Goal: Task Accomplishment & Management: Use online tool/utility

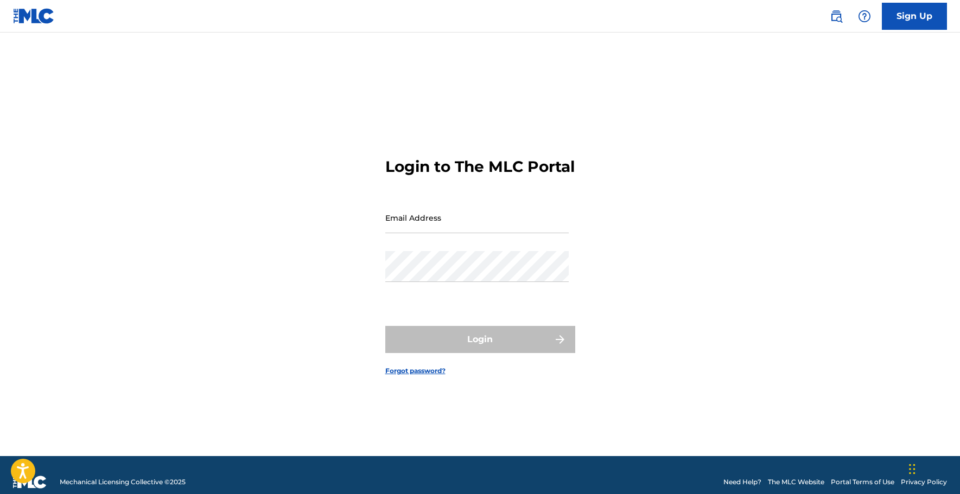
click at [426, 232] on input "Email Address" at bounding box center [476, 217] width 183 height 31
type input "[EMAIL_ADDRESS][DOMAIN_NAME]"
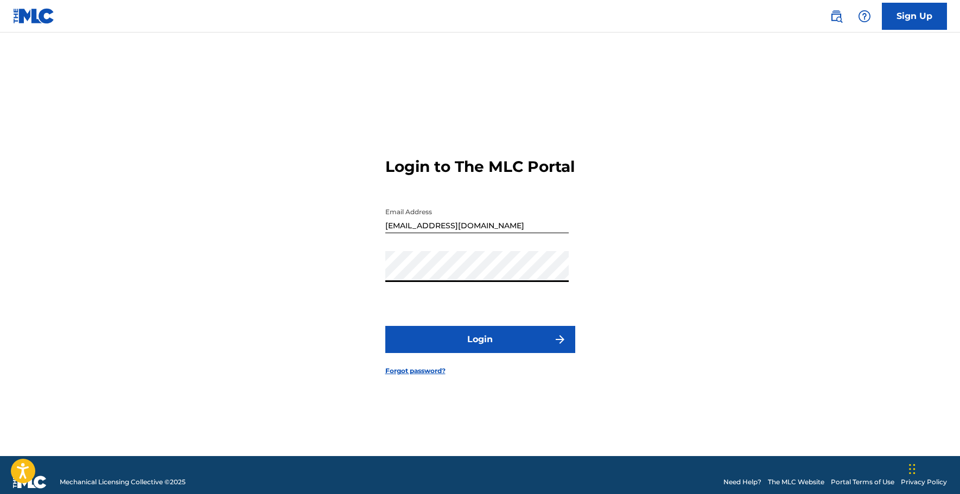
click at [385, 326] on button "Login" at bounding box center [480, 339] width 190 height 27
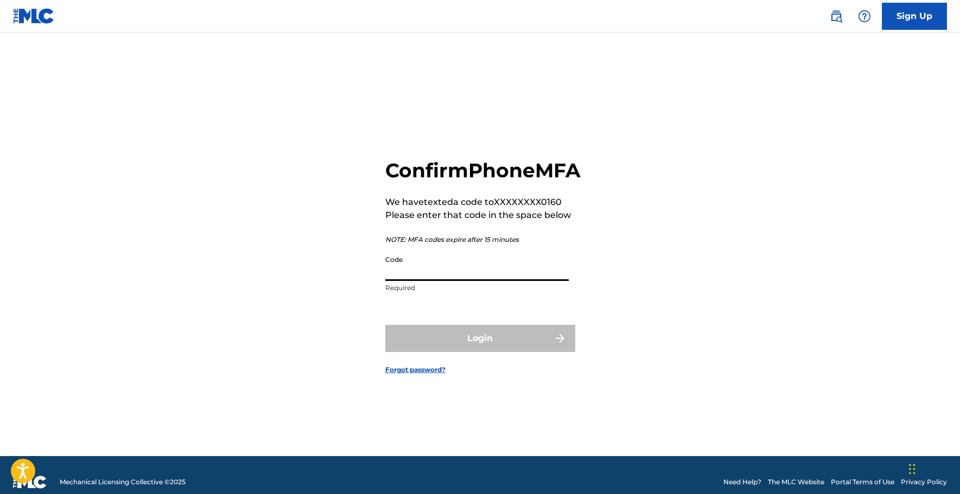
click at [450, 281] on input "Code" at bounding box center [476, 265] width 183 height 31
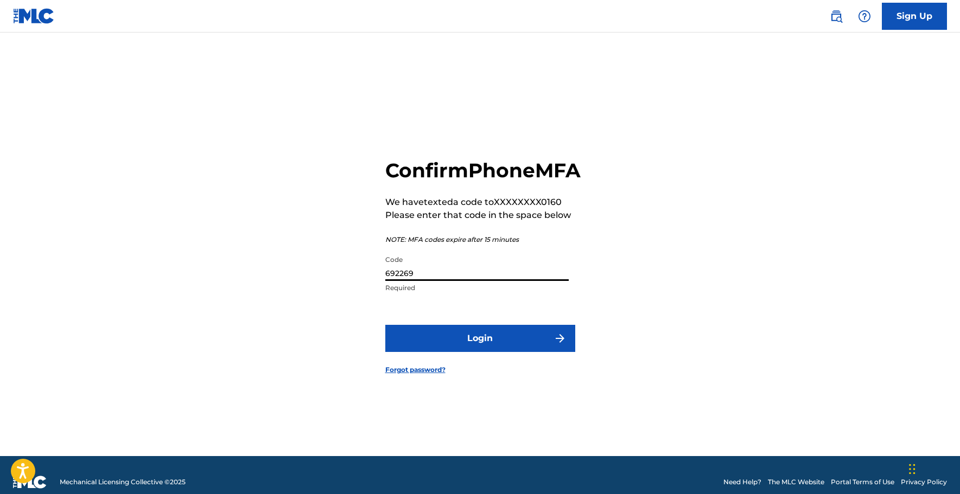
type input "692269"
click at [474, 350] on button "Login" at bounding box center [480, 338] width 190 height 27
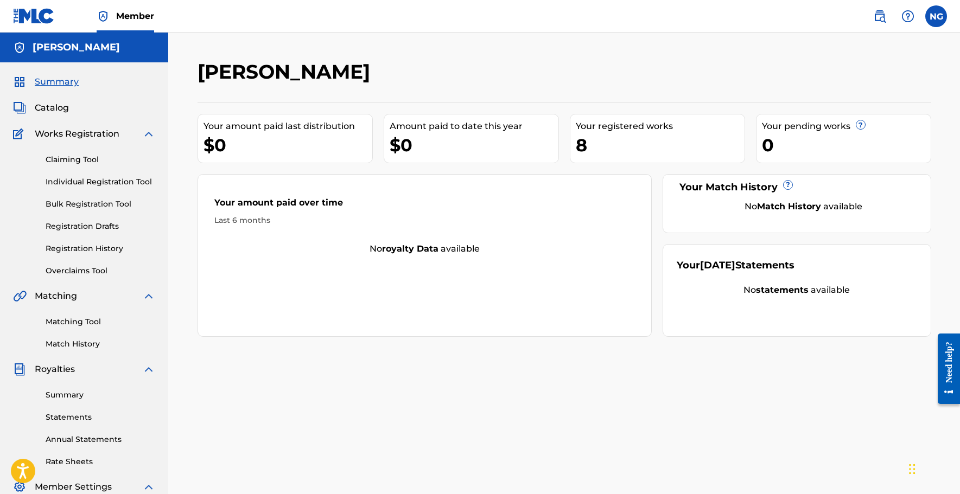
click at [73, 159] on link "Claiming Tool" at bounding box center [101, 159] width 110 height 11
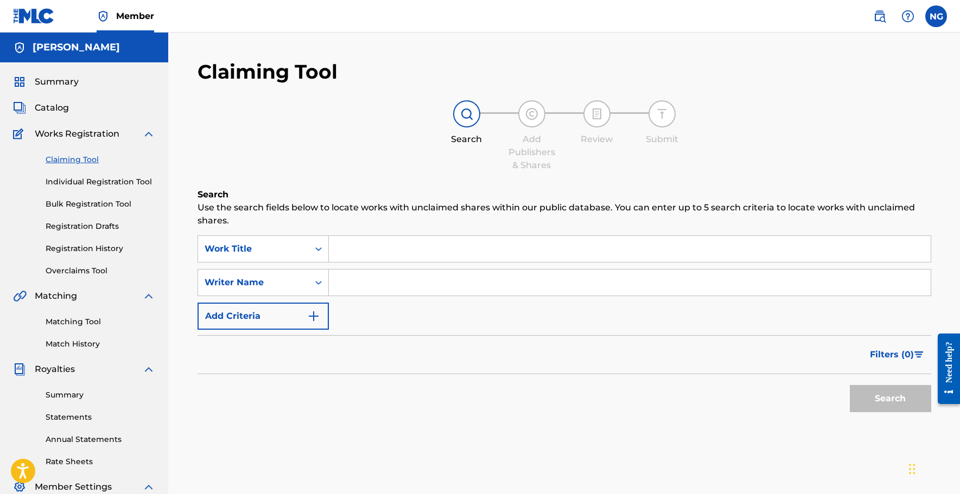
click at [358, 245] on input "Search Form" at bounding box center [630, 249] width 602 height 26
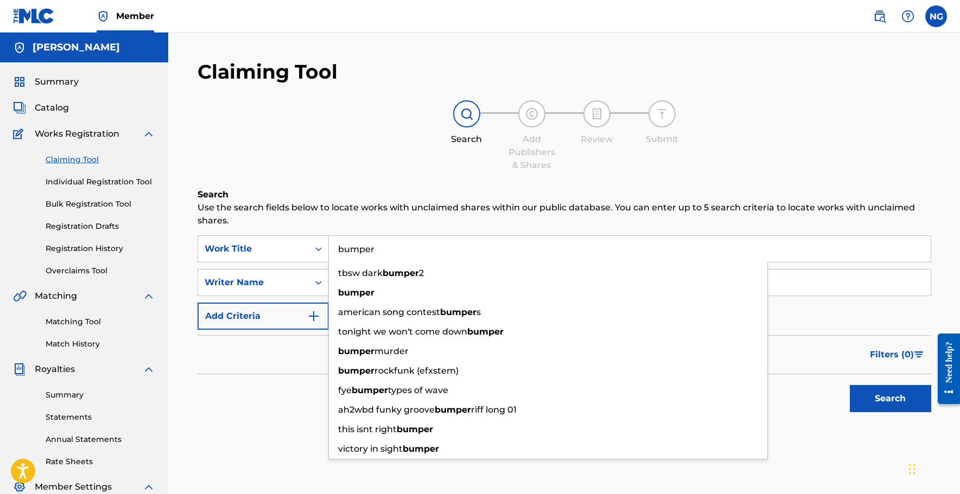
type input "bumper"
click at [301, 208] on p "Use the search fields below to locate works with unclaimed shares within our pu…" at bounding box center [565, 214] width 734 height 26
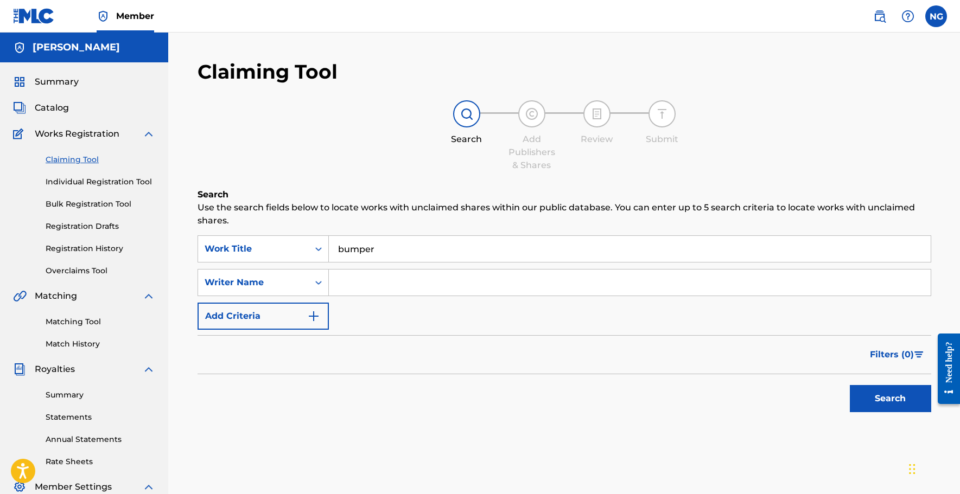
click at [364, 283] on input "Search Form" at bounding box center [630, 283] width 602 height 26
type input "[PERSON_NAME]"
click at [850, 385] on button "Search" at bounding box center [890, 398] width 81 height 27
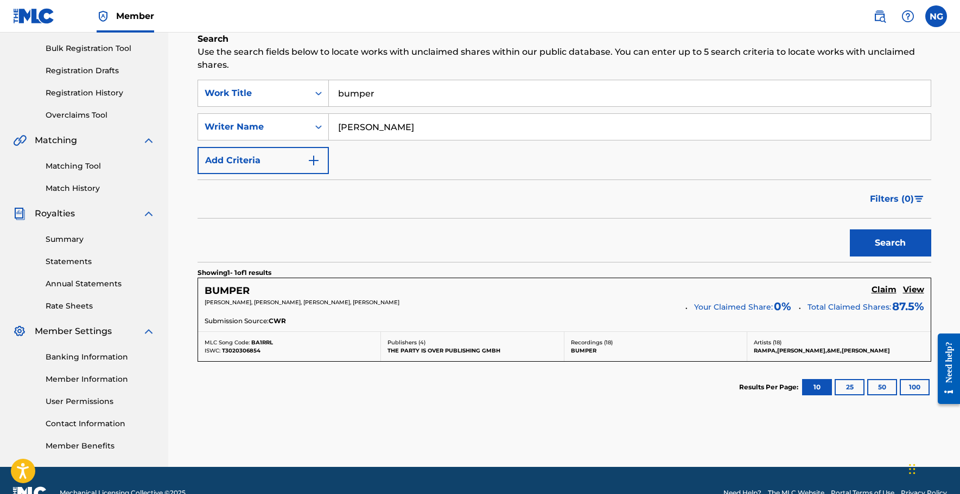
scroll to position [156, 0]
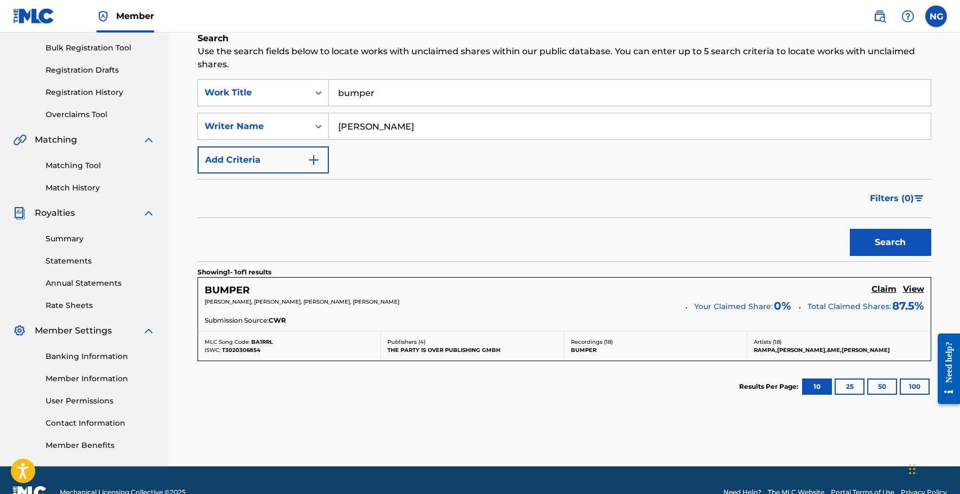
click at [223, 291] on h5 "BUMPER" at bounding box center [227, 290] width 45 height 12
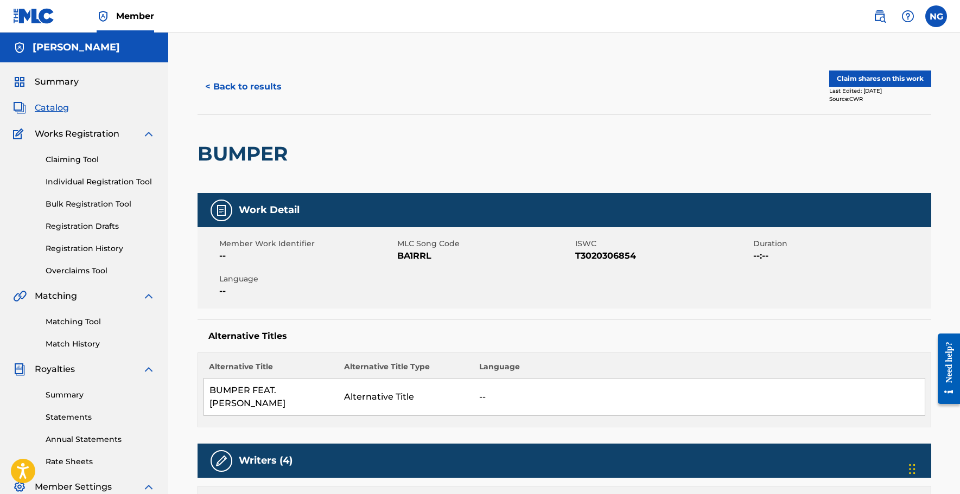
click at [219, 91] on button "< Back to results" at bounding box center [244, 86] width 92 height 27
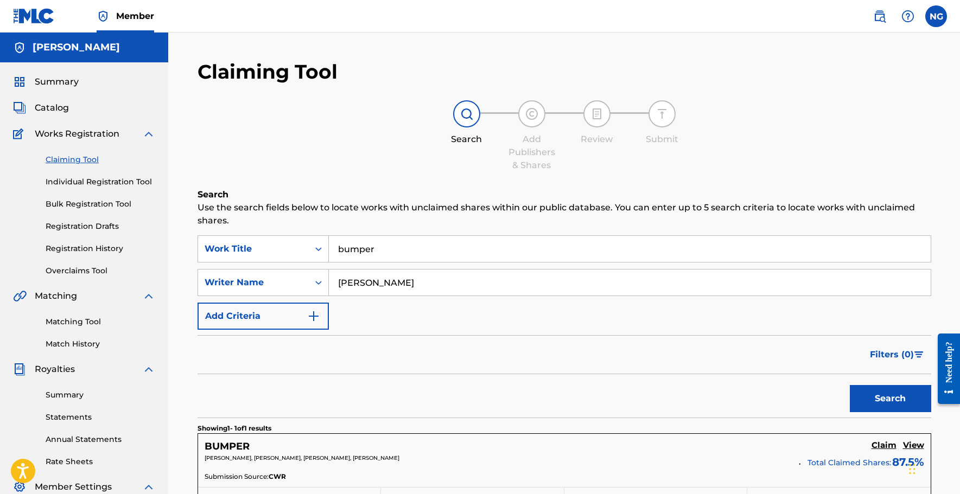
scroll to position [156, 0]
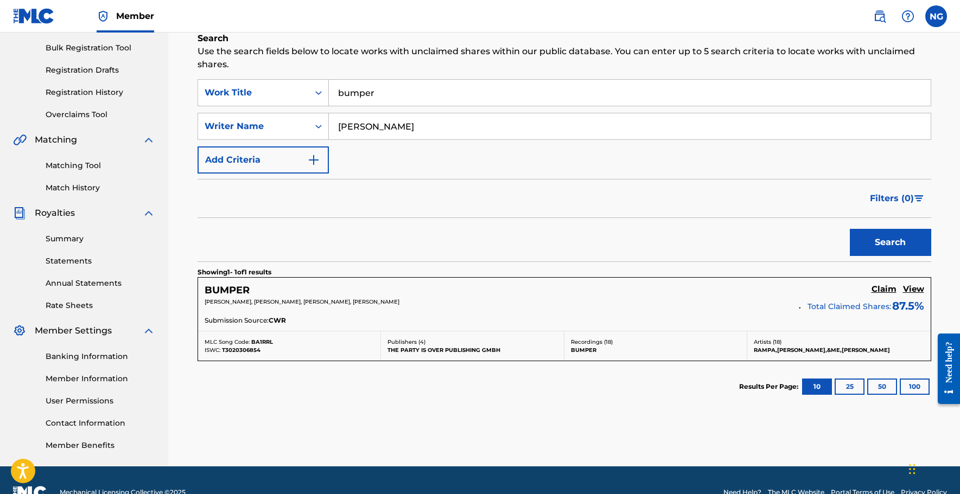
click at [237, 290] on h5 "BUMPER" at bounding box center [227, 290] width 45 height 12
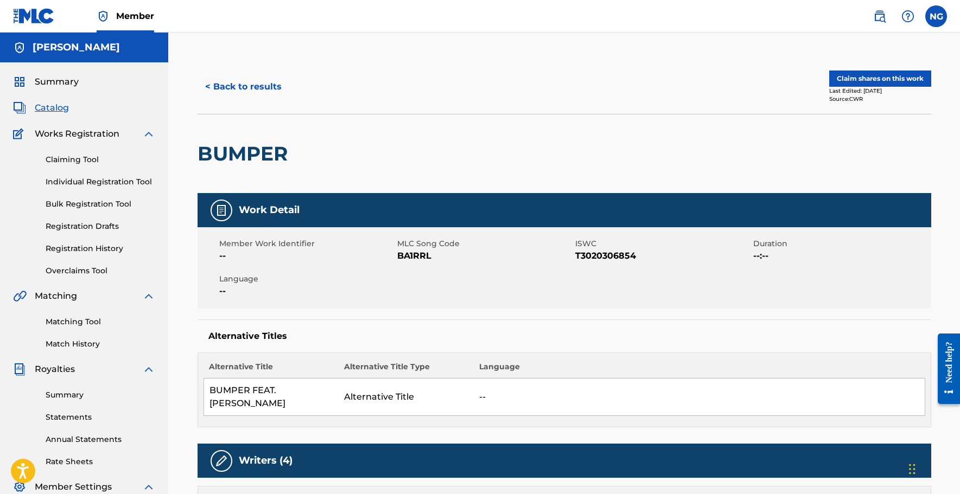
click at [865, 82] on button "Claim shares on this work" at bounding box center [880, 79] width 102 height 16
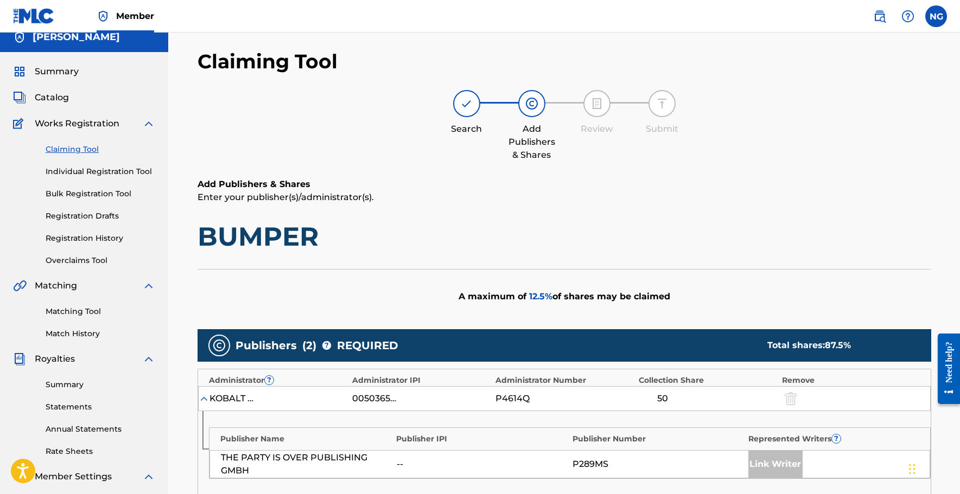
scroll to position [7, 0]
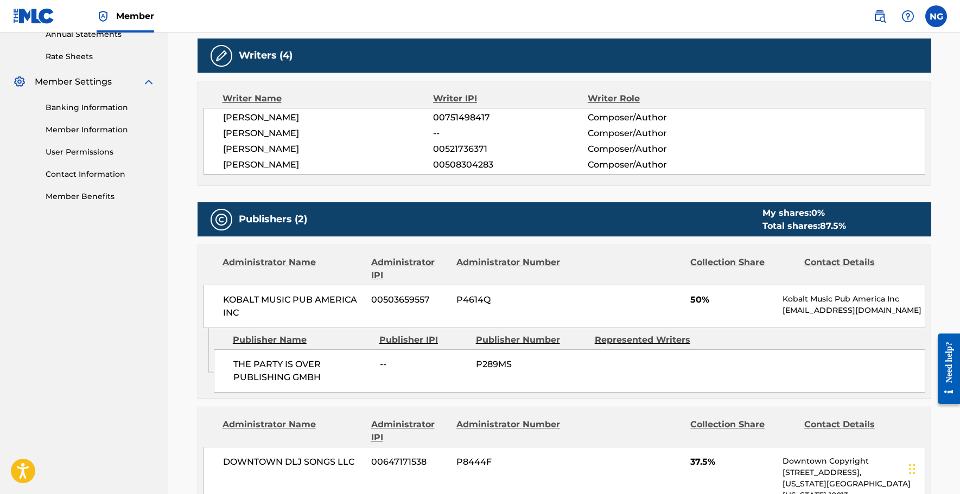
scroll to position [405, 0]
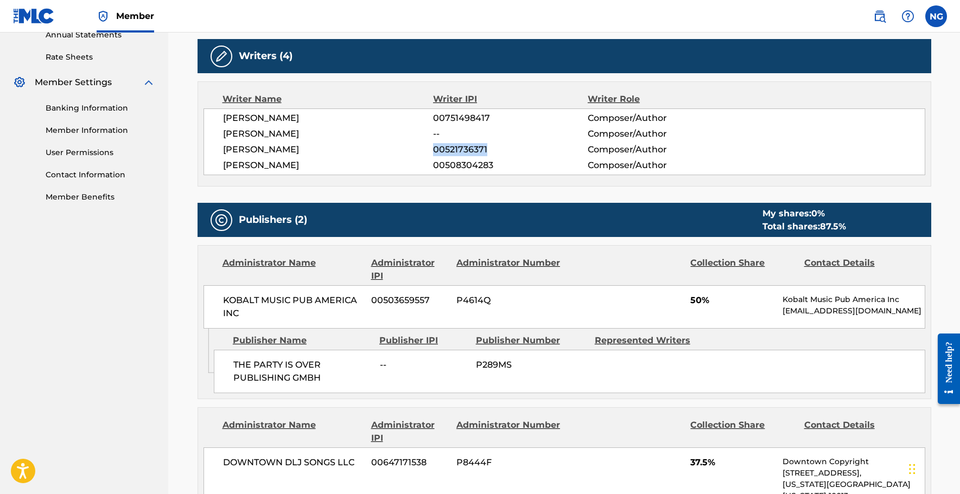
drag, startPoint x: 488, startPoint y: 139, endPoint x: 434, endPoint y: 139, distance: 54.3
click at [434, 143] on span "00521736371" at bounding box center [510, 149] width 154 height 13
copy span "00521736371"
drag, startPoint x: 491, startPoint y: 103, endPoint x: 431, endPoint y: 104, distance: 59.2
click at [431, 112] on div "[PERSON_NAME] 00751498417 Composer/Author" at bounding box center [574, 118] width 702 height 13
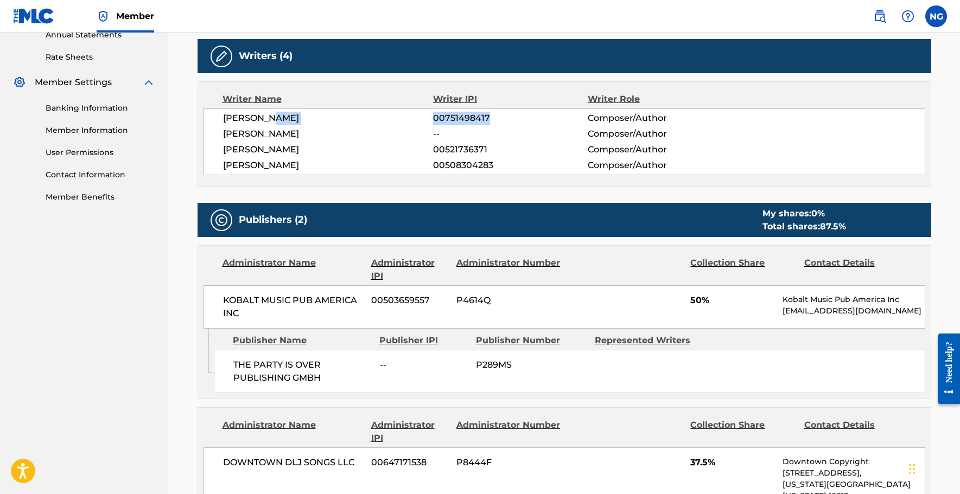
copy div "00751498417"
drag, startPoint x: 434, startPoint y: 151, endPoint x: 493, endPoint y: 152, distance: 59.2
click at [493, 159] on span "00508304283" at bounding box center [510, 165] width 154 height 13
copy span "00508304283"
drag, startPoint x: 431, startPoint y: 135, endPoint x: 487, endPoint y: 138, distance: 56.0
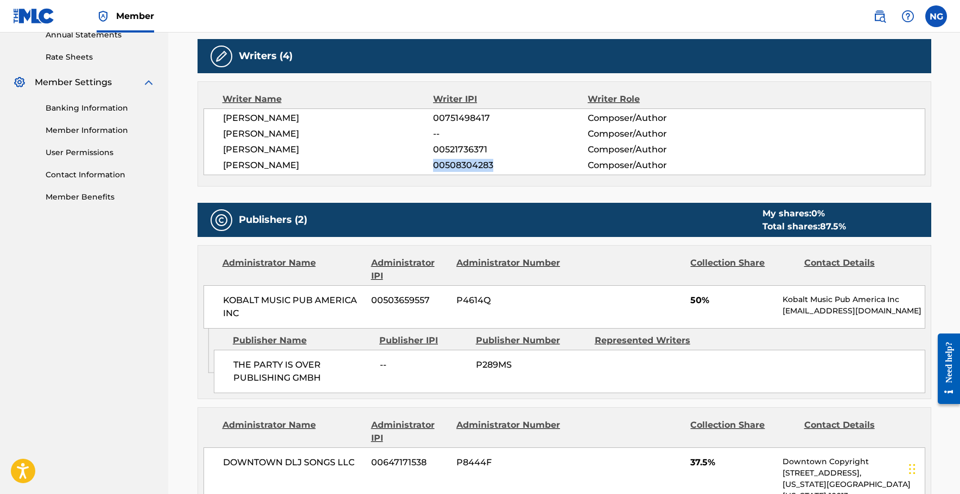
click at [487, 143] on div "[PERSON_NAME] 00521736371 Composer/Author" at bounding box center [574, 149] width 702 height 13
copy div "00521736371"
drag, startPoint x: 435, startPoint y: 104, endPoint x: 488, endPoint y: 110, distance: 53.0
click at [488, 112] on span "00751498417" at bounding box center [510, 118] width 154 height 13
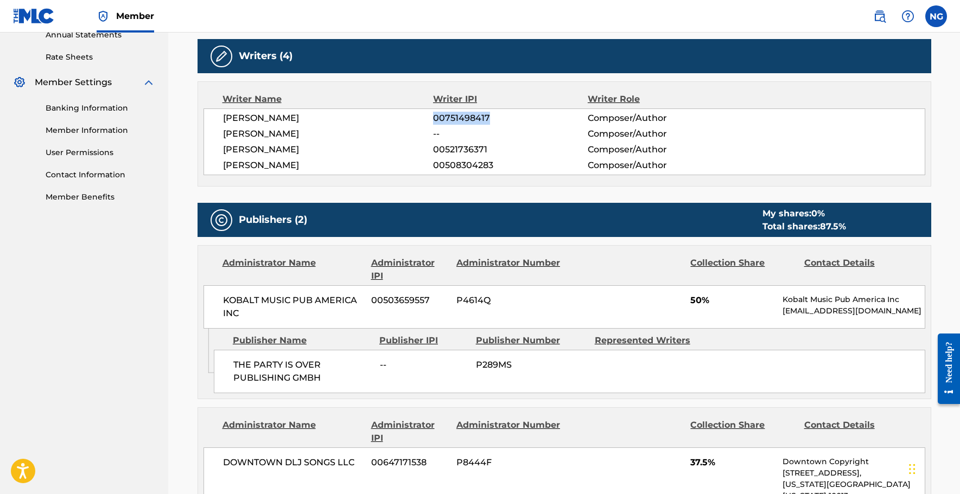
copy span "00751498417"
drag, startPoint x: 434, startPoint y: 153, endPoint x: 492, endPoint y: 154, distance: 58.1
click at [492, 159] on span "00508304283" at bounding box center [510, 165] width 154 height 13
copy span "00508304283"
